Goal: Task Accomplishment & Management: Complete application form

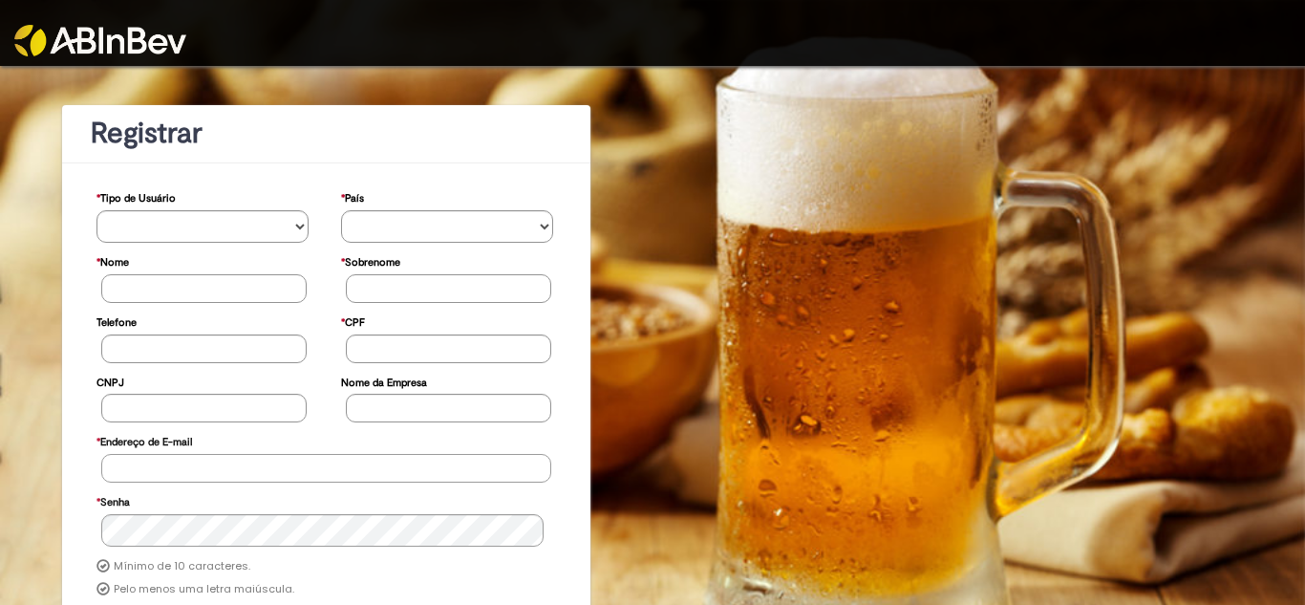
type input "**********"
click at [115, 32] on img at bounding box center [100, 41] width 172 height 32
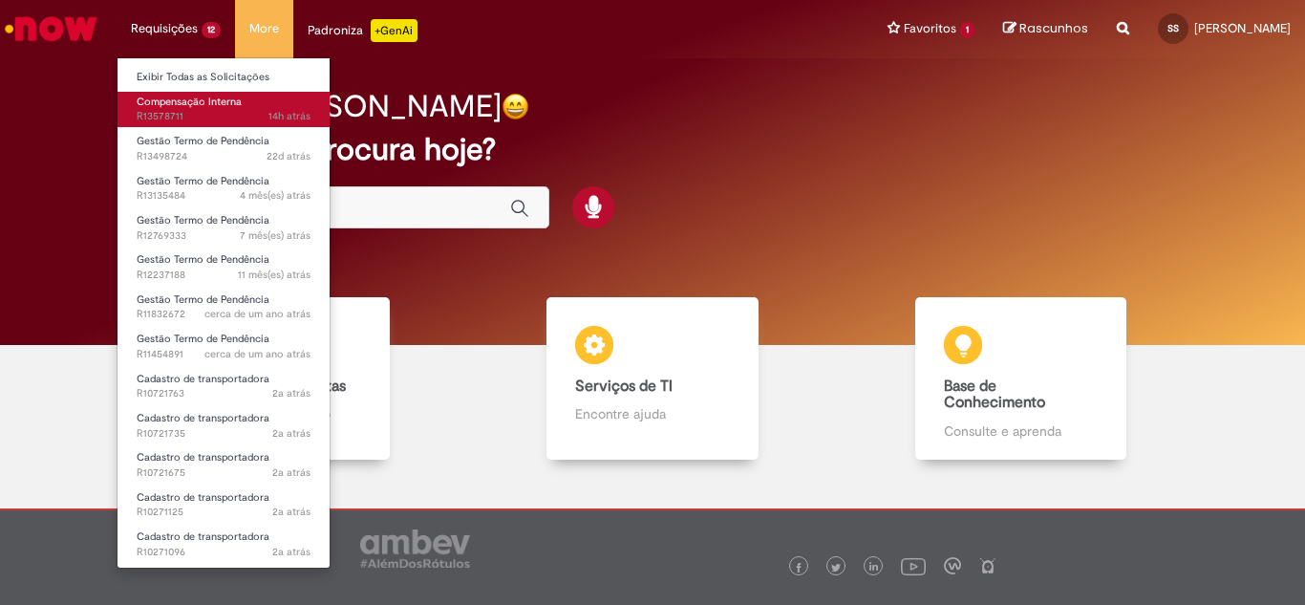
click at [169, 96] on span "Compensação Interna" at bounding box center [189, 102] width 105 height 14
